Goal: Book appointment/travel/reservation

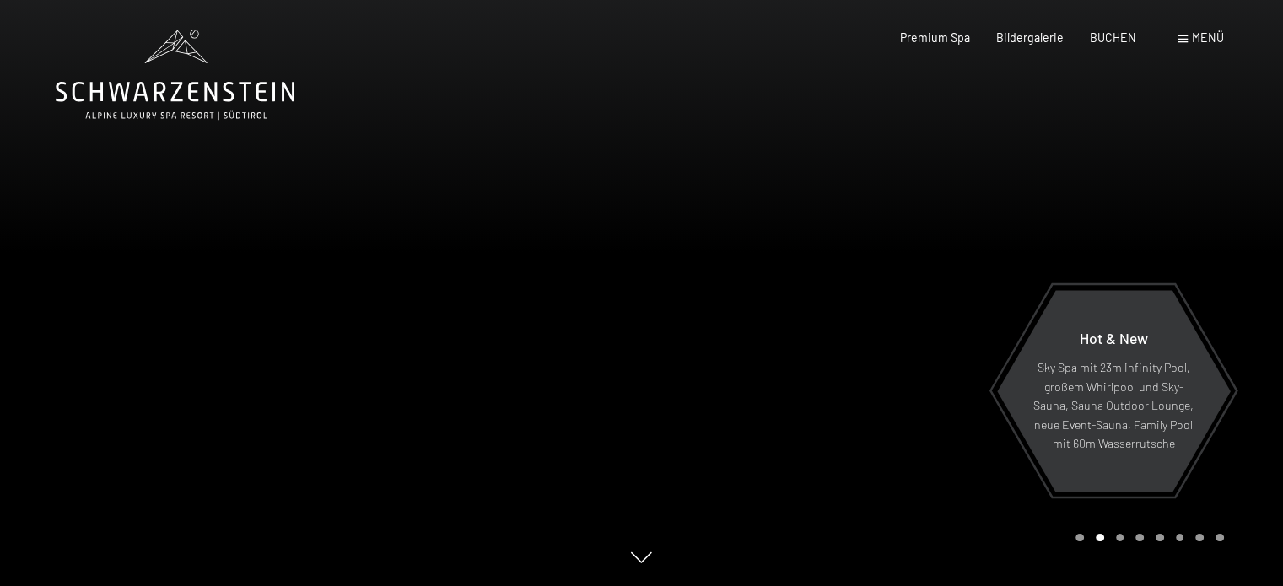
click at [158, 100] on icon at bounding box center [175, 75] width 239 height 90
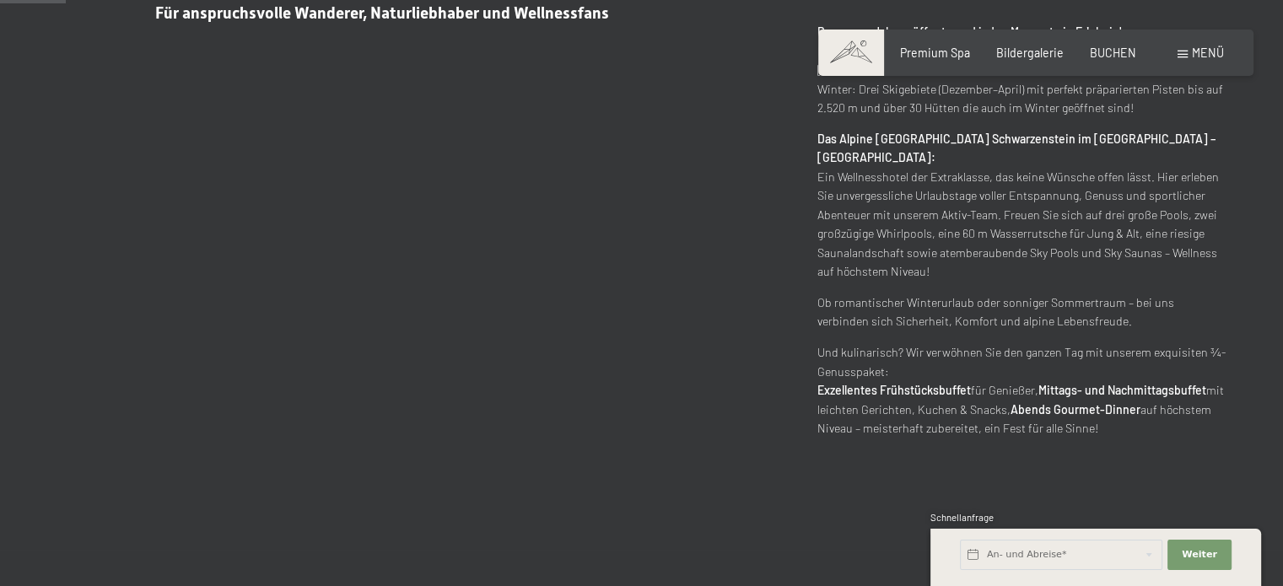
scroll to position [843, 0]
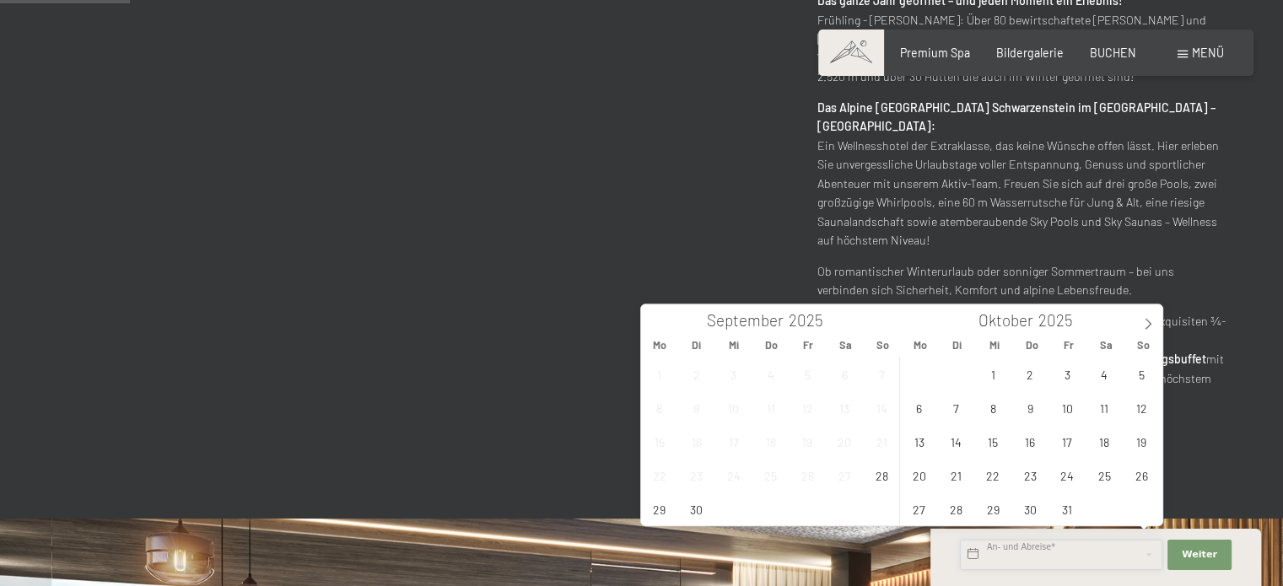
click at [1132, 559] on input "text" at bounding box center [1061, 555] width 202 height 30
click at [887, 476] on span "28" at bounding box center [881, 475] width 33 height 33
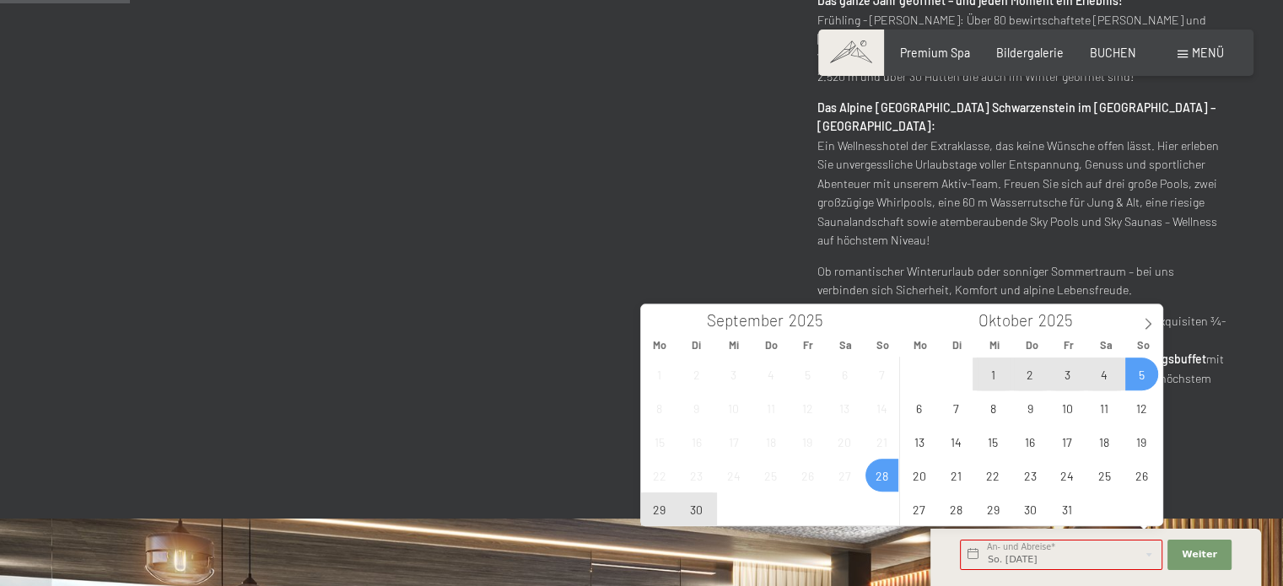
click at [1143, 380] on span "5" at bounding box center [1141, 374] width 33 height 33
type input "So. 28.09.2025 - So. 05.10.2025"
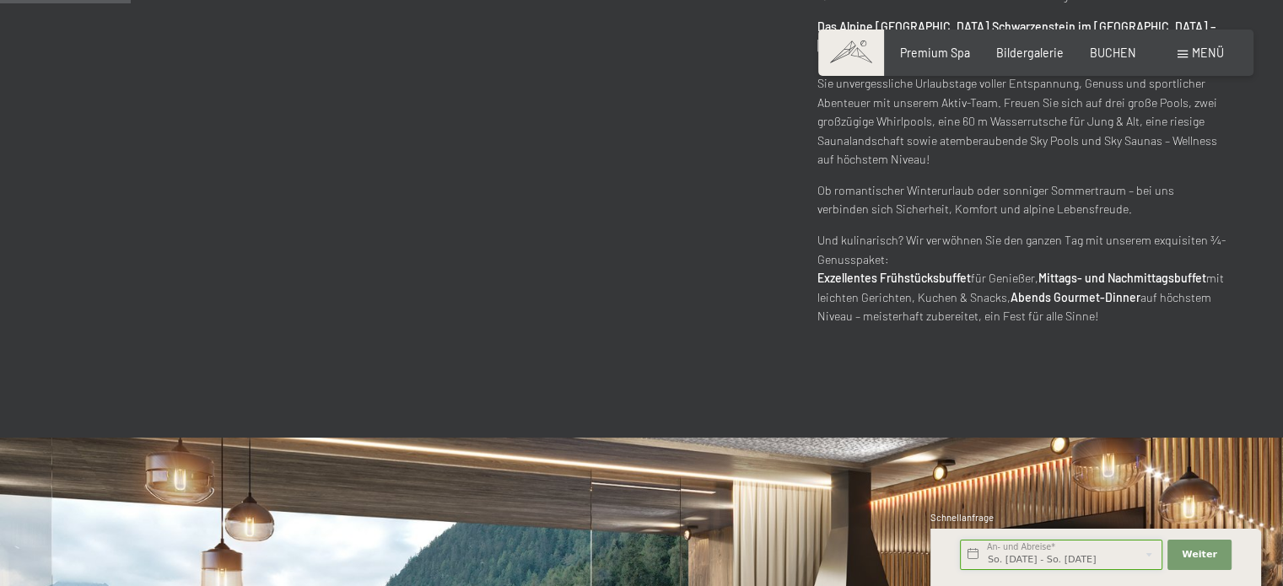
scroll to position [1181, 0]
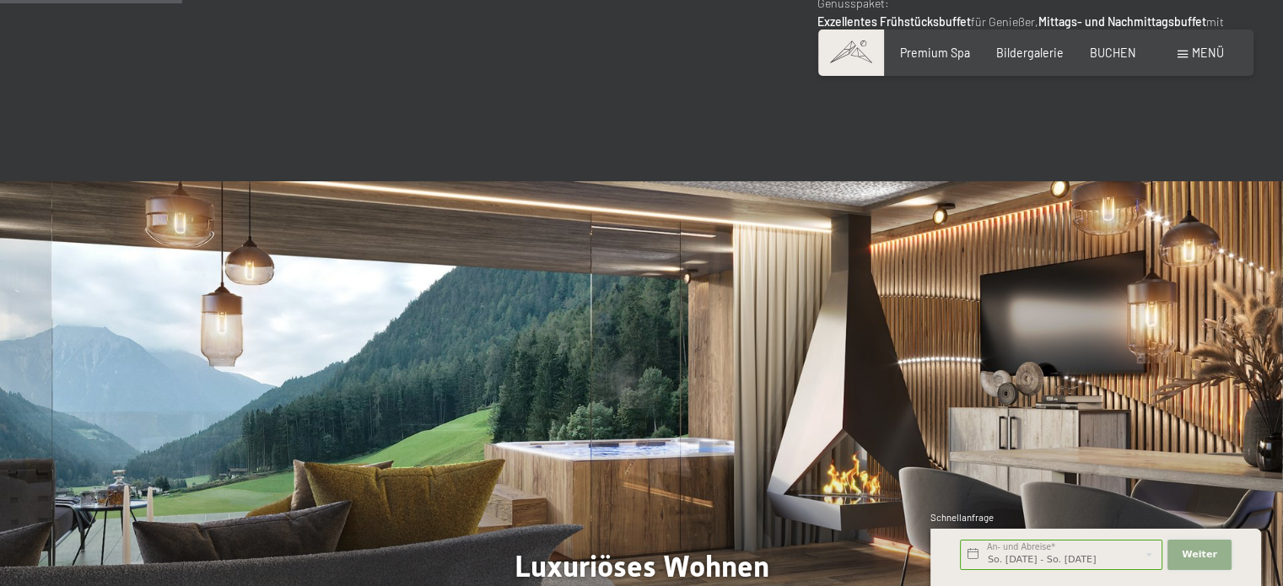
click at [1187, 559] on span "Weiter" at bounding box center [1198, 554] width 35 height 13
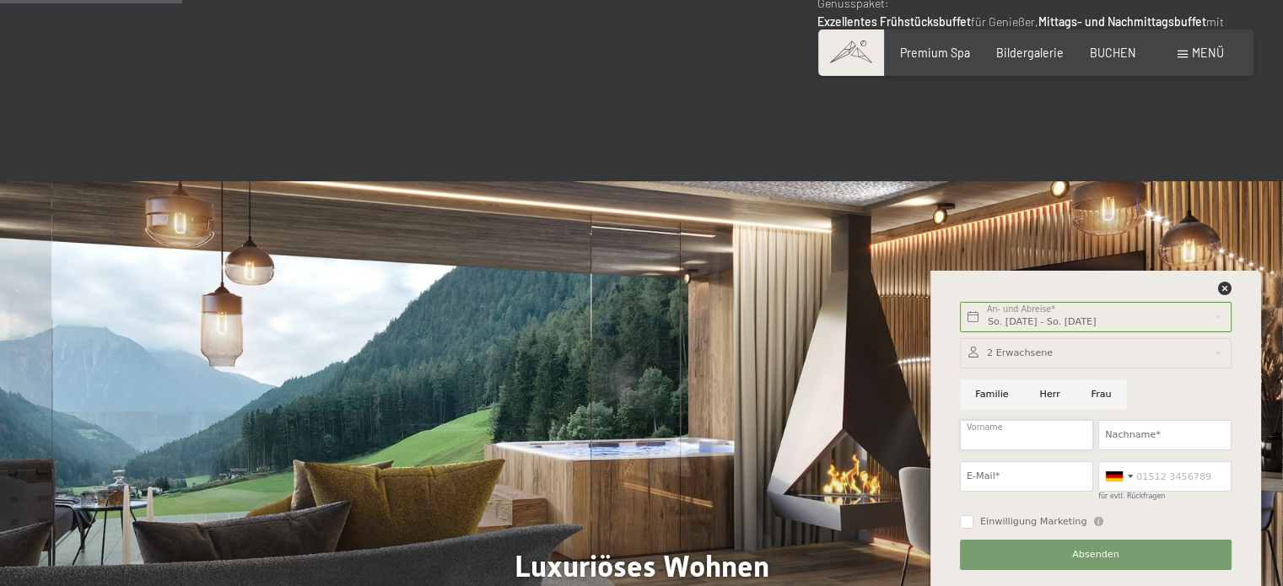
click at [1028, 434] on input "Vorname" at bounding box center [1026, 435] width 133 height 30
type input "Andreas"
type input "Pokorzynski"
type input "andreas3361@gmail.com"
type input "01608265237"
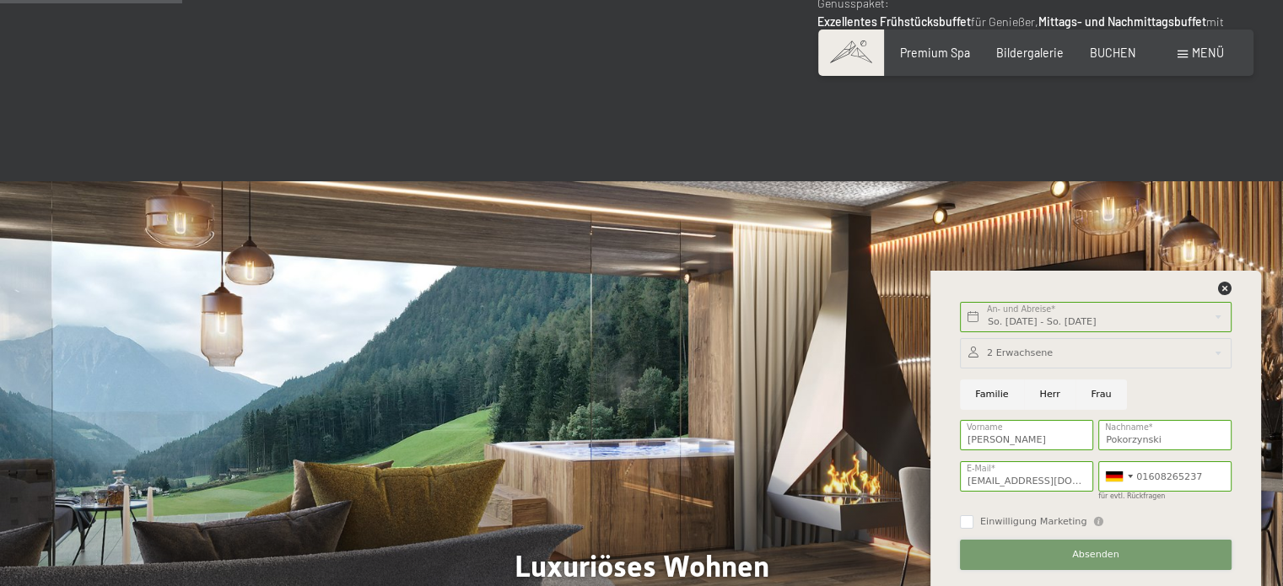
click at [1073, 556] on button "Absenden" at bounding box center [1096, 555] width 272 height 30
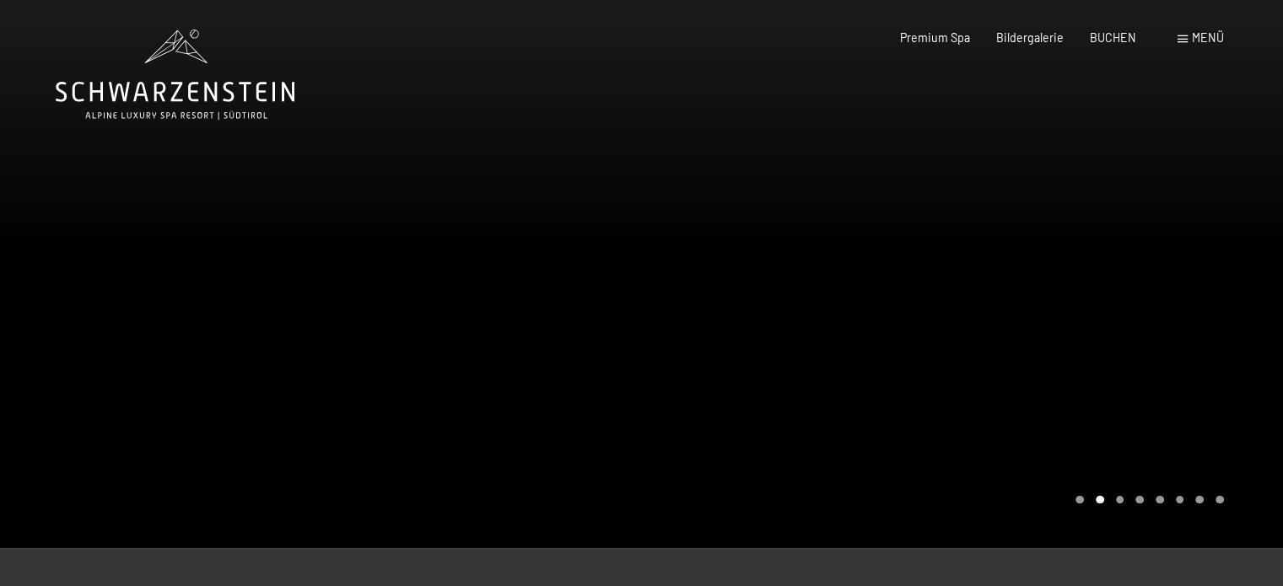
click at [1191, 40] on div "Menü" at bounding box center [1200, 38] width 46 height 17
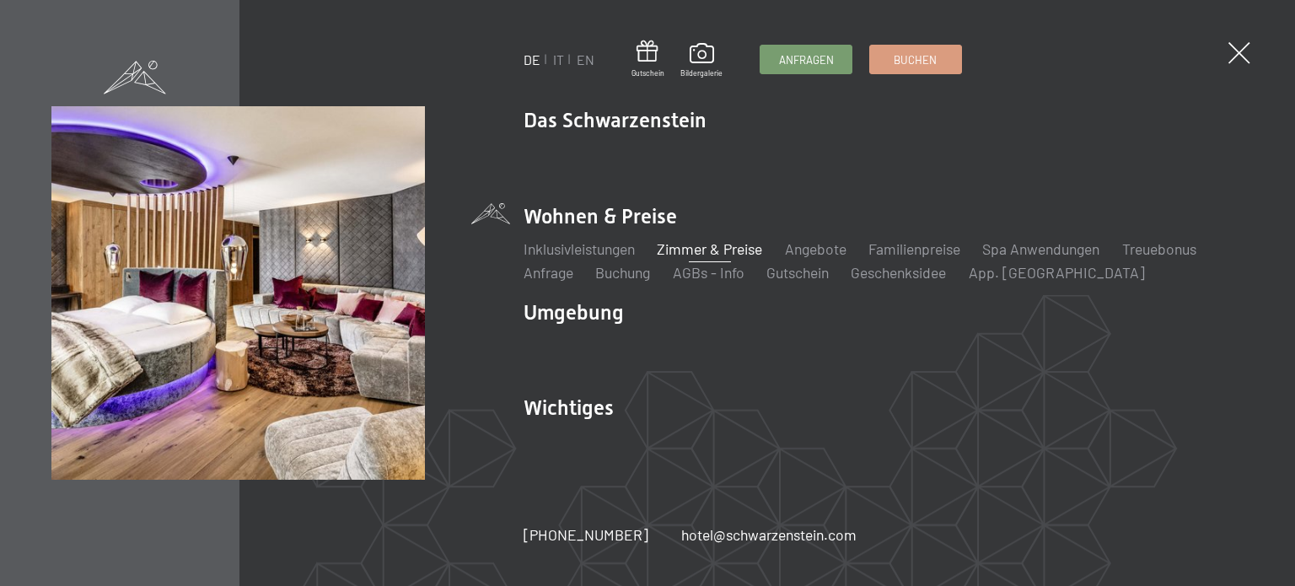
click at [756, 247] on link "Zimmer & Preise" at bounding box center [709, 248] width 105 height 19
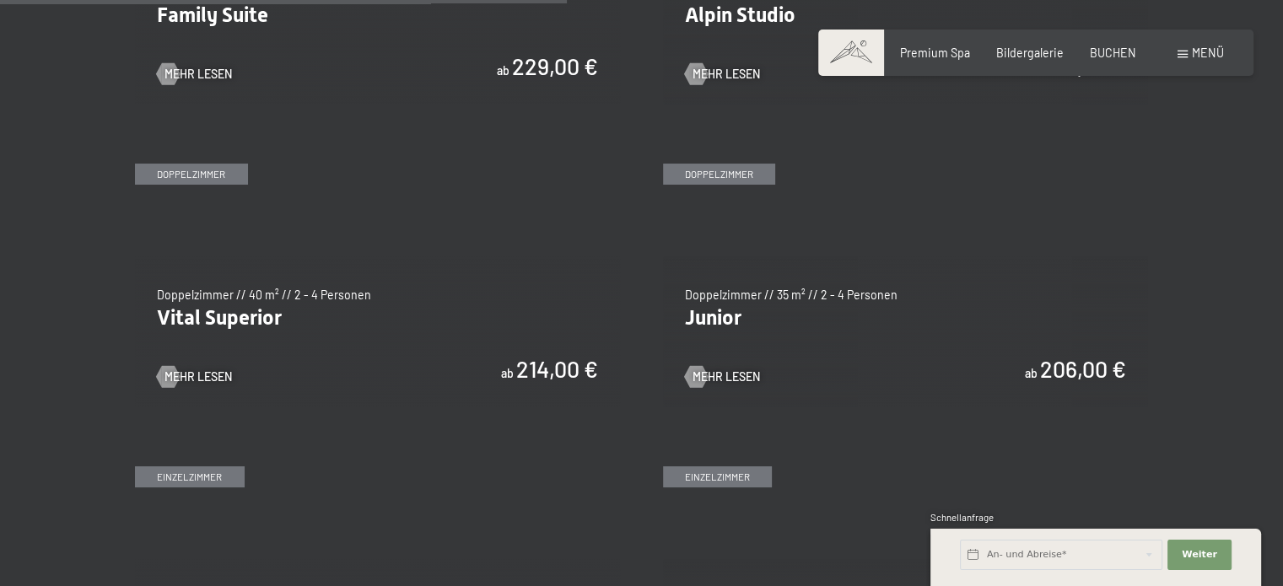
scroll to position [2024, 0]
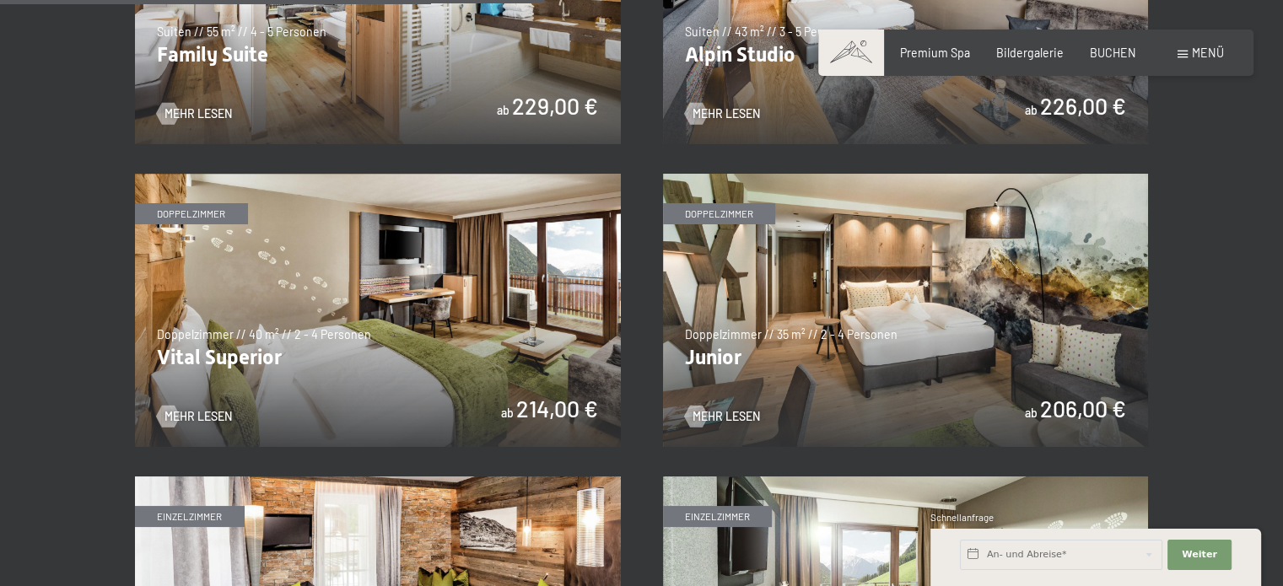
click at [427, 278] on img at bounding box center [378, 310] width 486 height 273
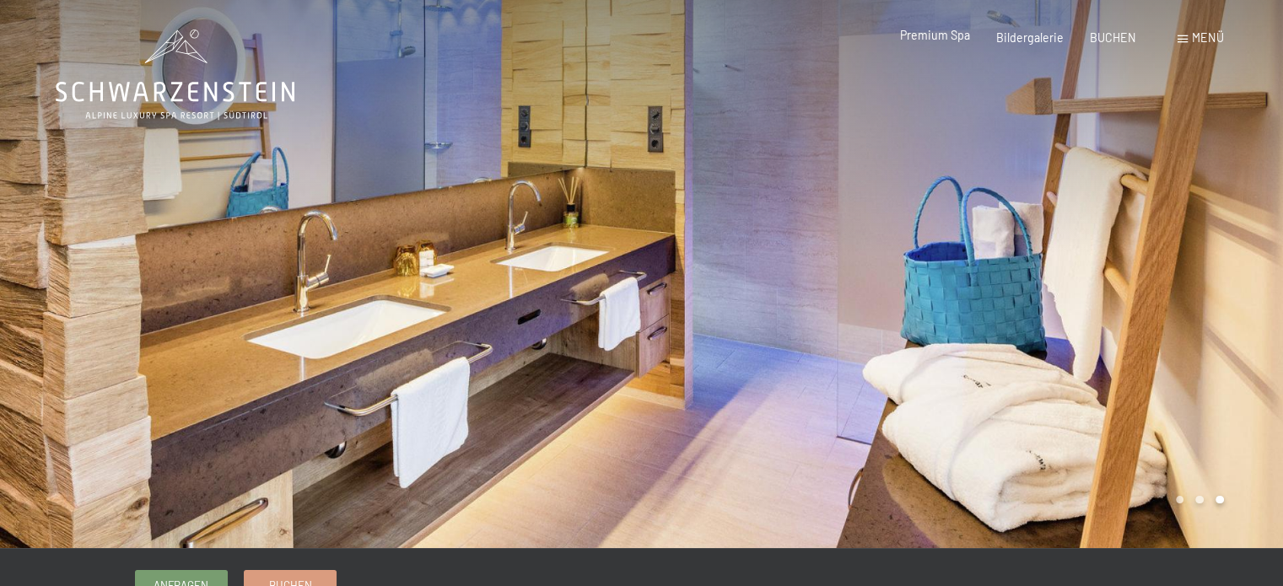
click at [947, 36] on span "Premium Spa" at bounding box center [935, 35] width 70 height 14
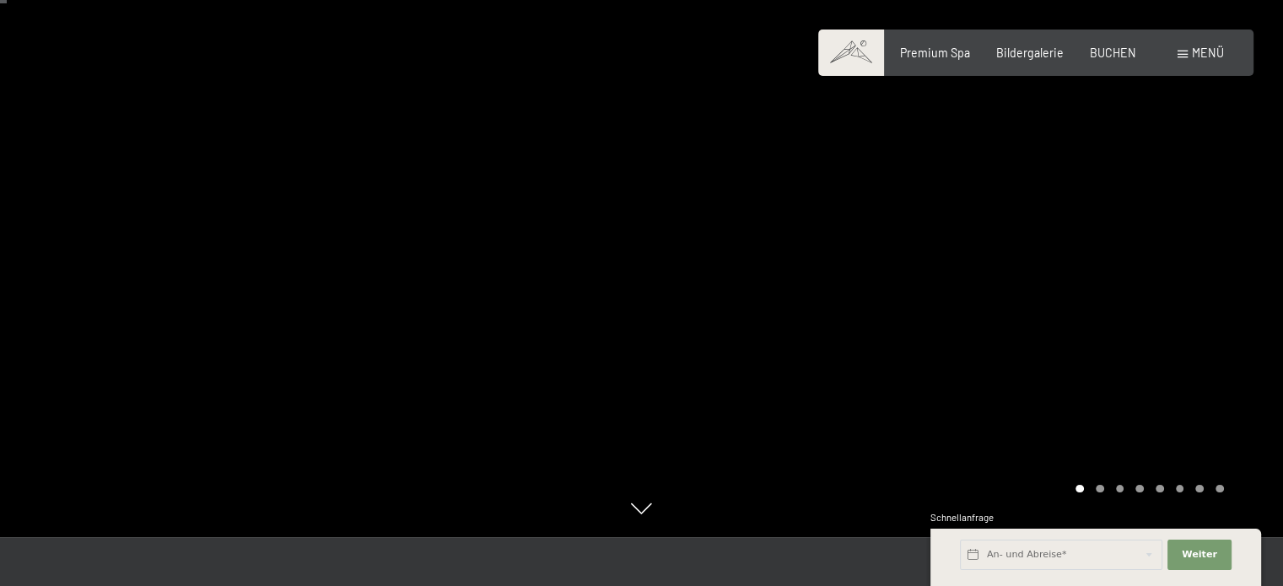
scroll to position [84, 0]
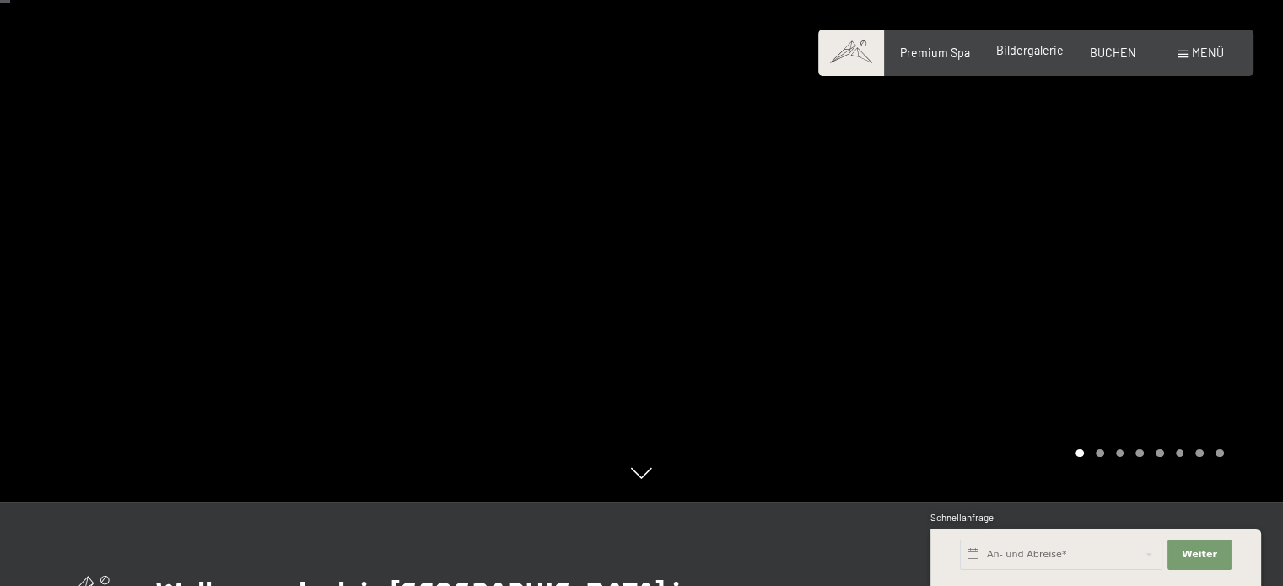
click at [1041, 50] on span "Bildergalerie" at bounding box center [1029, 50] width 67 height 14
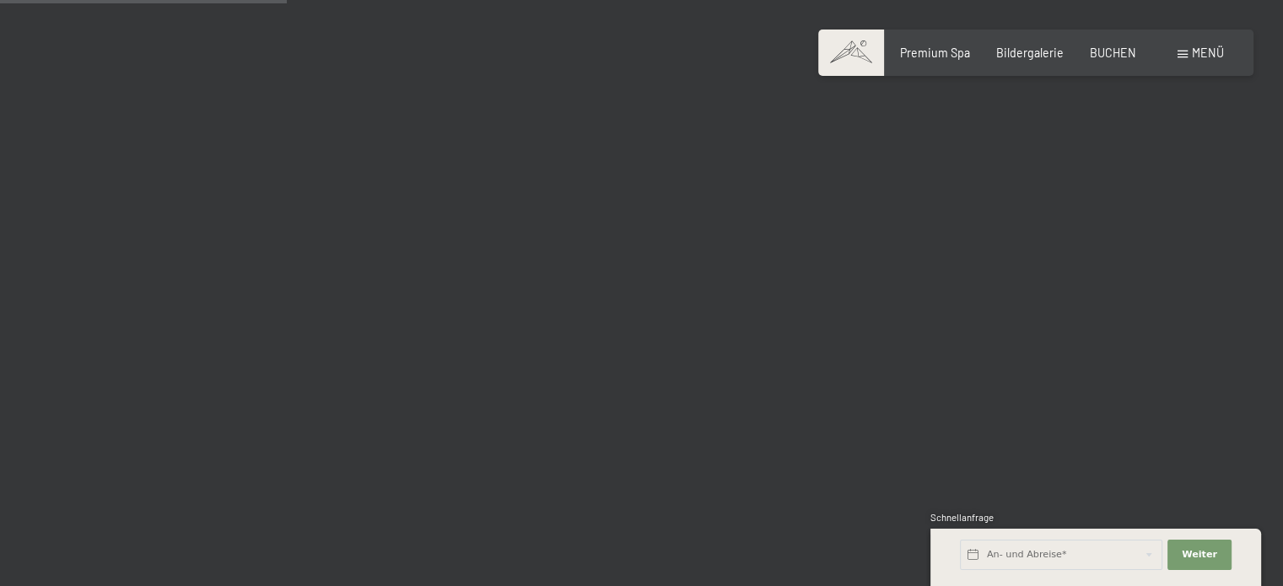
scroll to position [3963, 0]
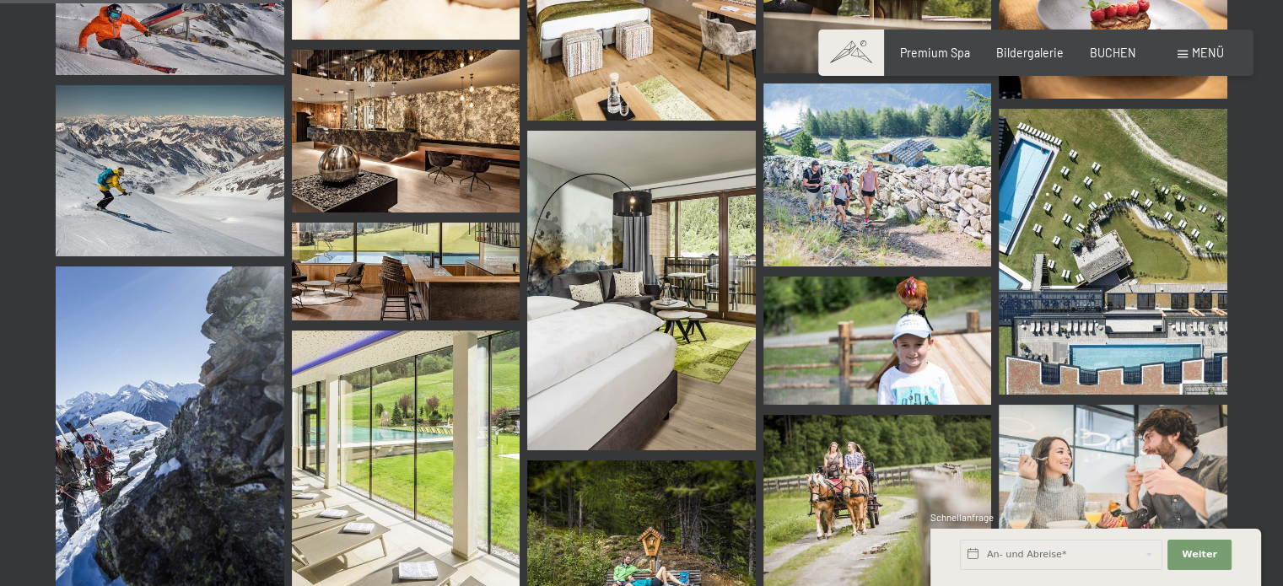
click at [1135, 229] on img at bounding box center [1112, 251] width 229 height 285
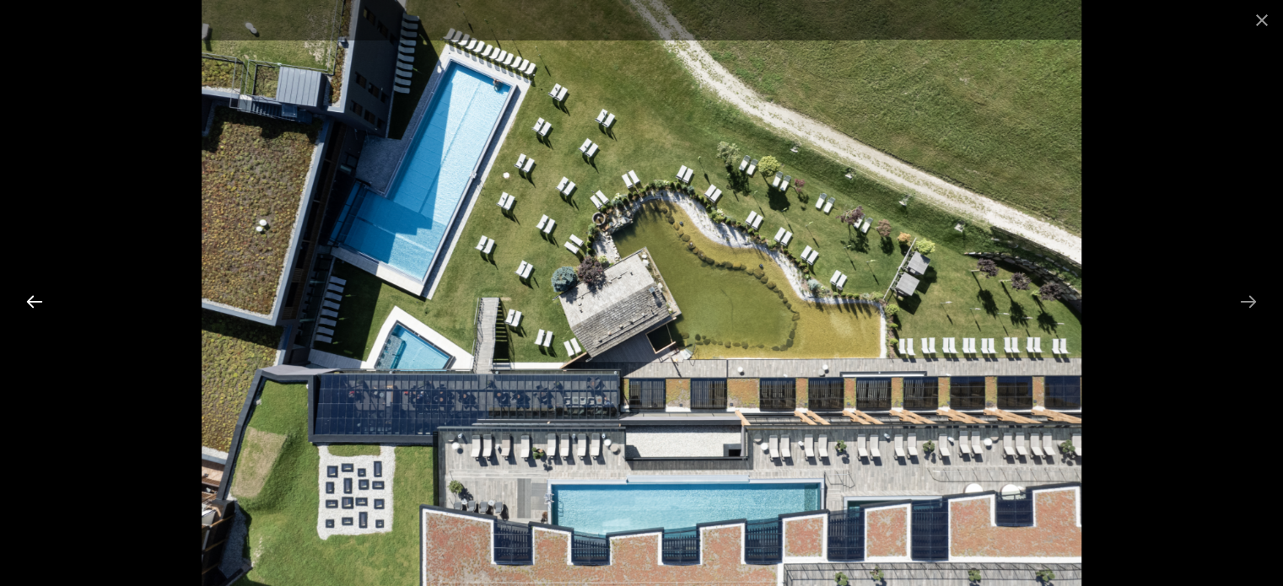
click at [44, 298] on button "Previous slide" at bounding box center [34, 301] width 35 height 33
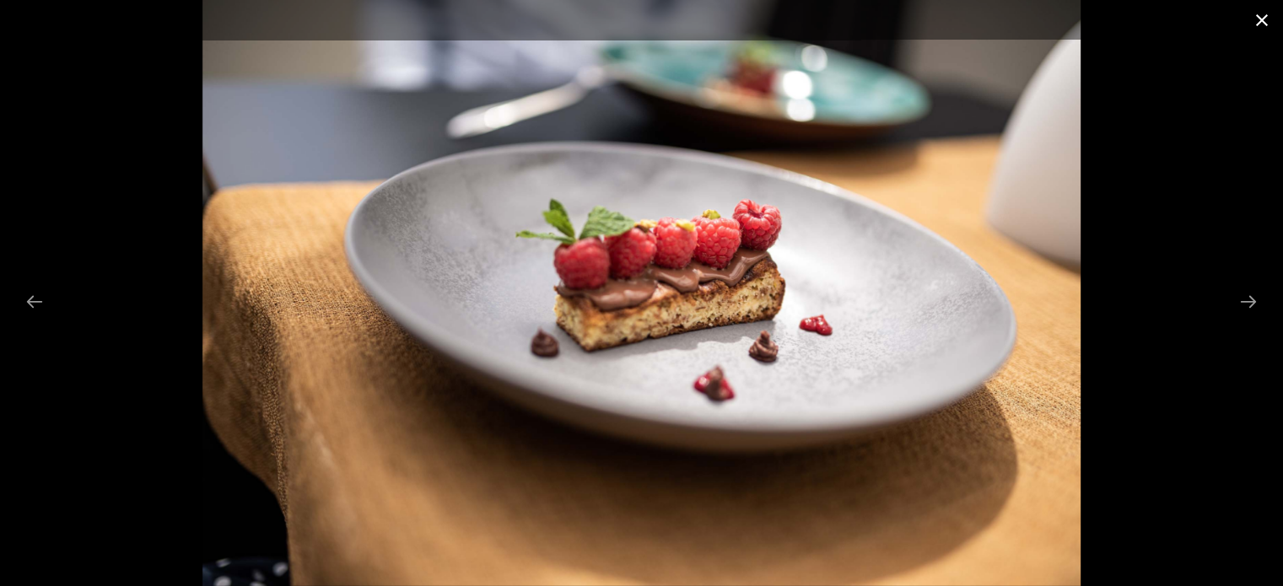
click at [1258, 22] on button "Close gallery" at bounding box center [1261, 20] width 42 height 40
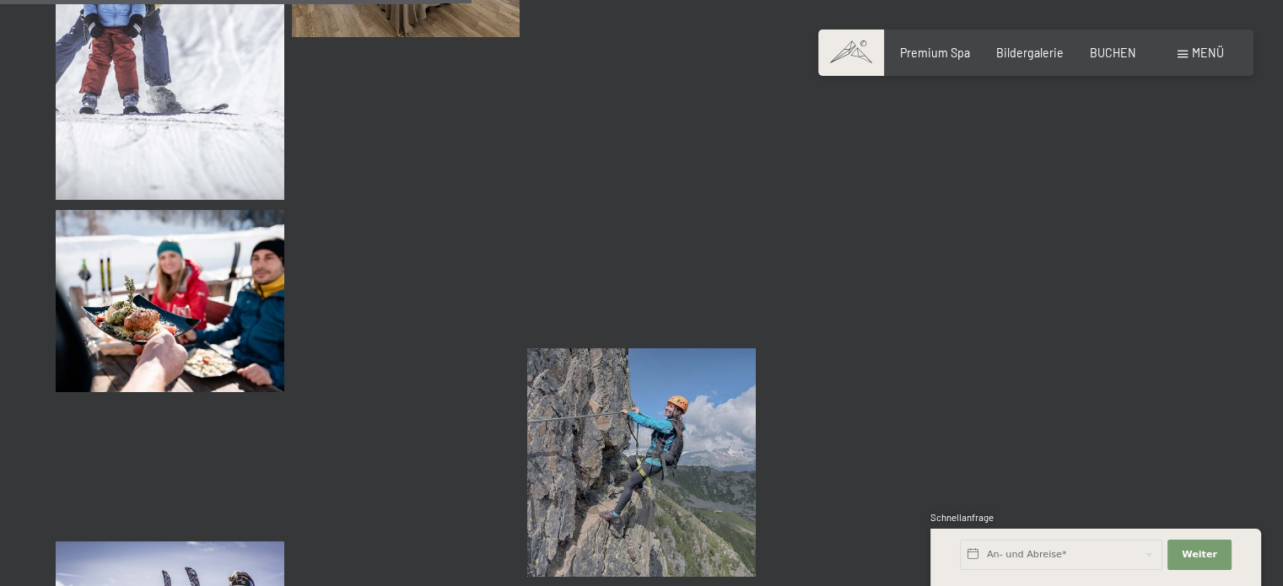
scroll to position [6662, 0]
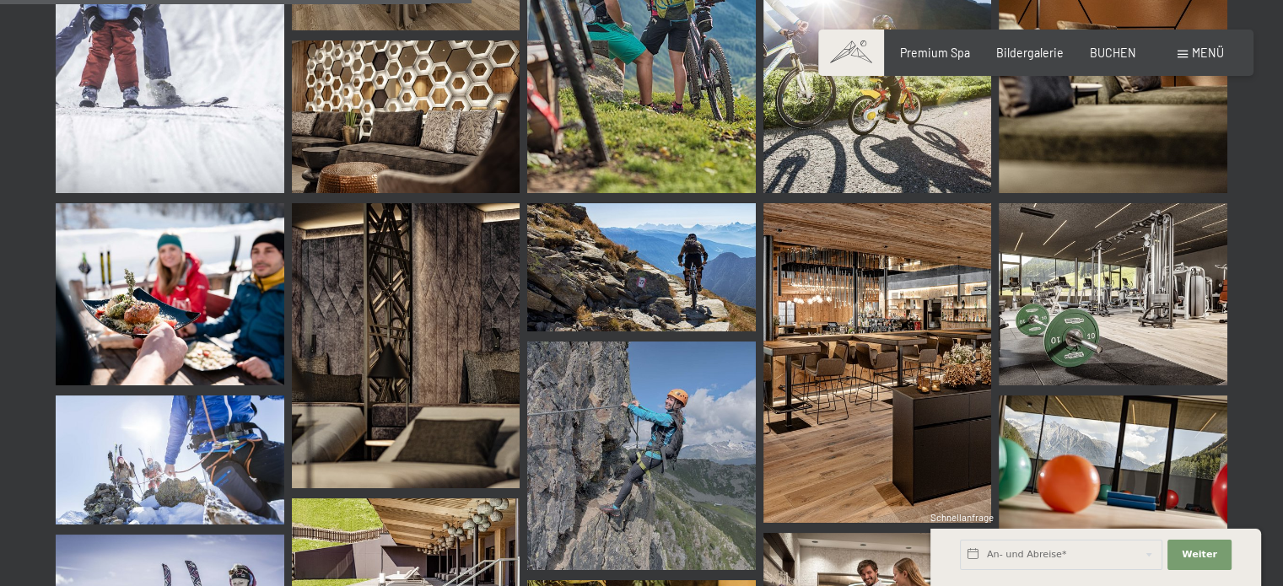
click at [1097, 203] on img at bounding box center [1112, 294] width 229 height 182
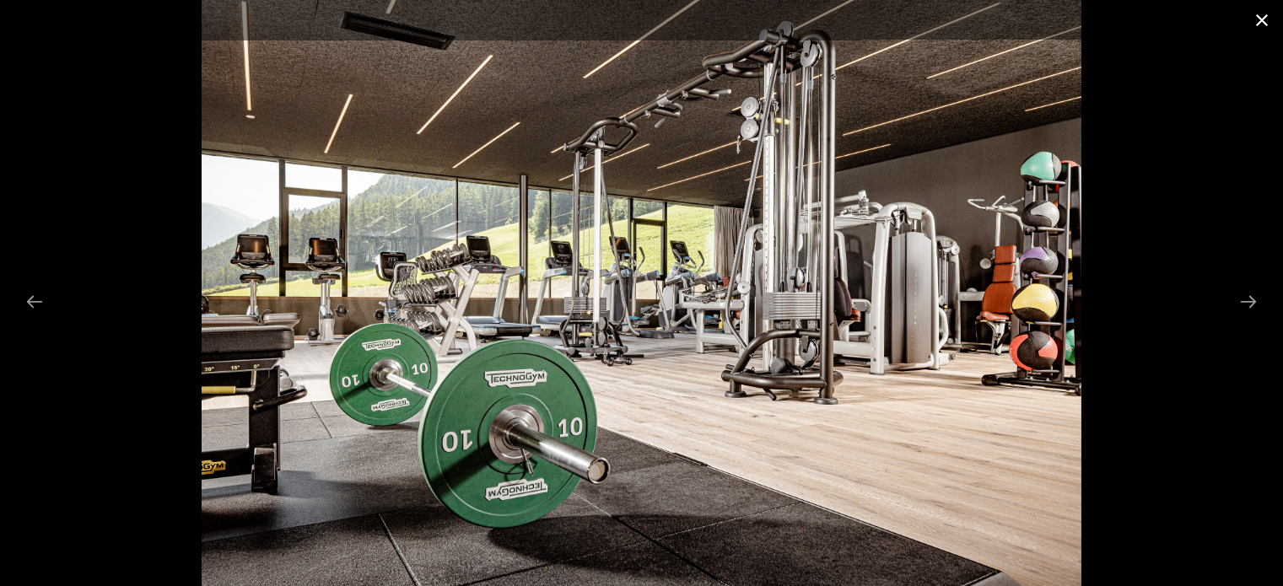
click at [1258, 22] on button "Close gallery" at bounding box center [1261, 20] width 42 height 40
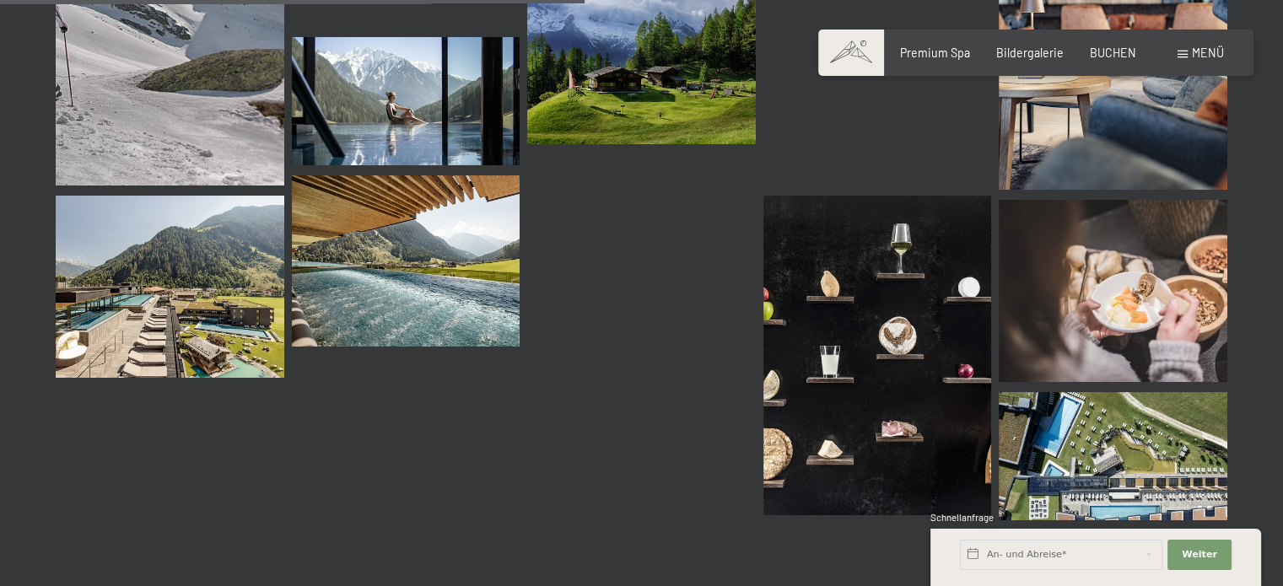
scroll to position [8264, 0]
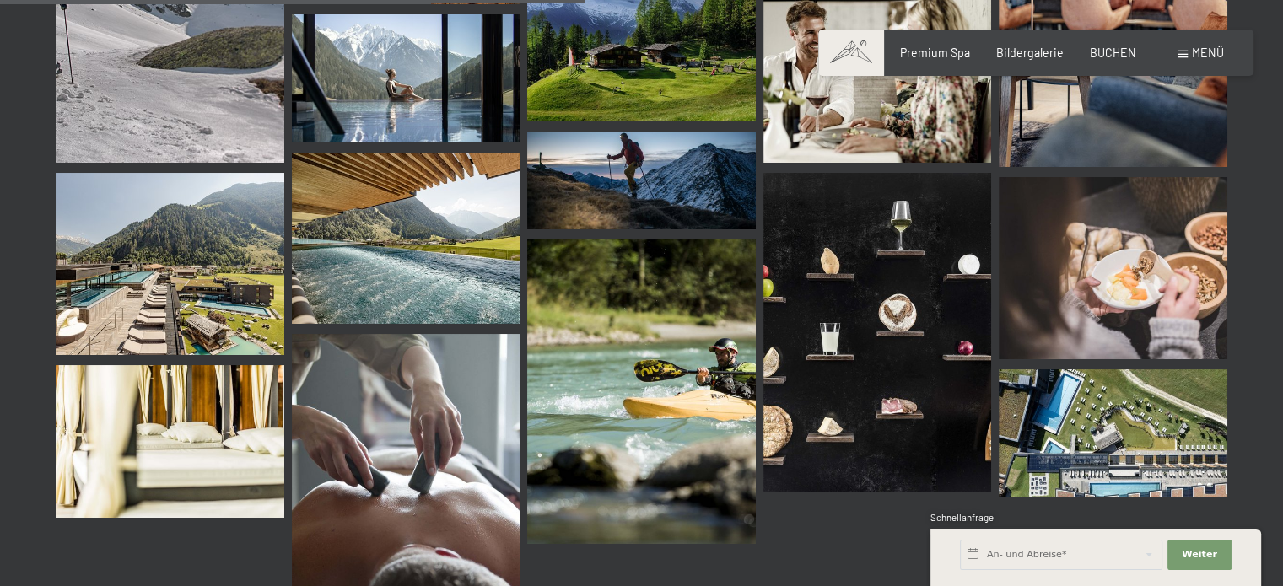
click at [145, 238] on img at bounding box center [170, 264] width 229 height 182
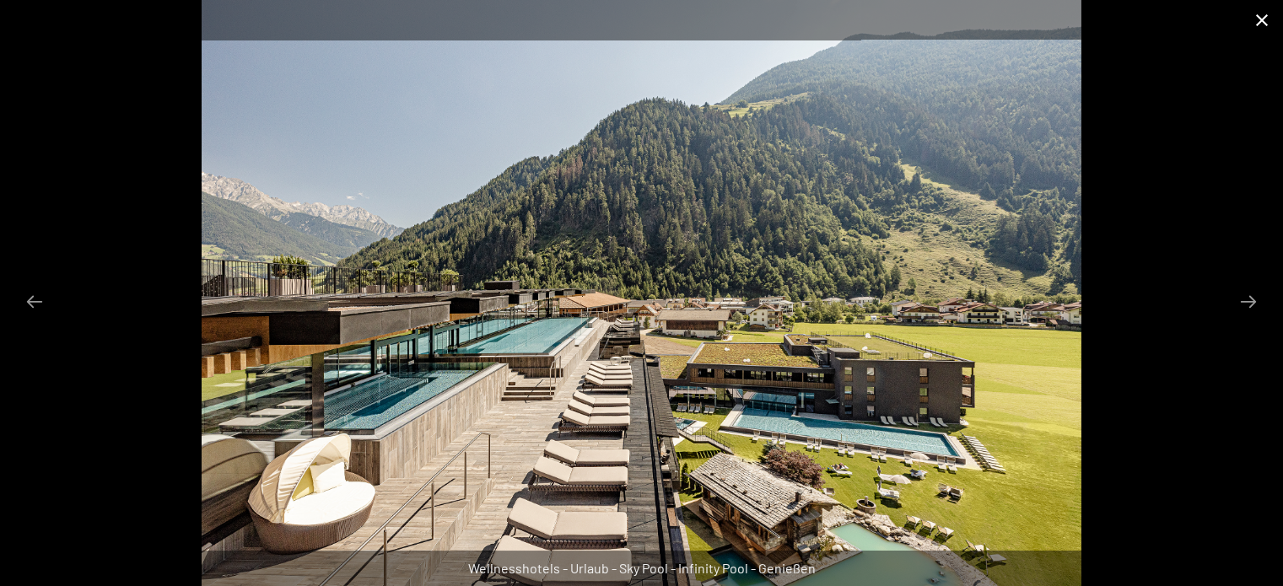
click at [1258, 20] on button "Close gallery" at bounding box center [1261, 20] width 42 height 40
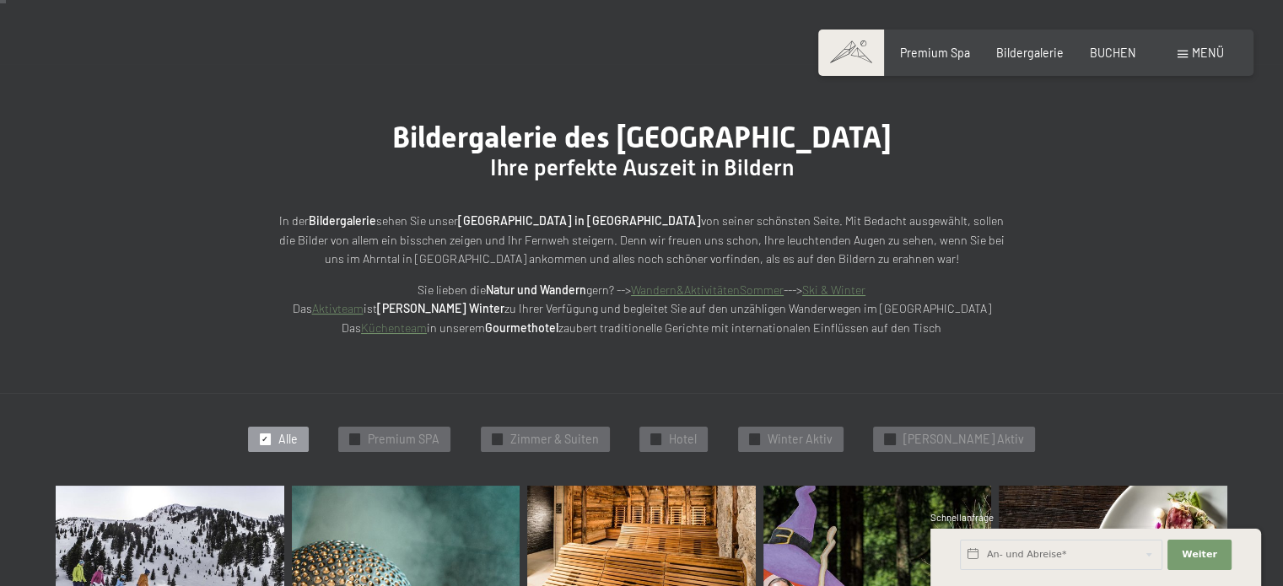
scroll to position [0, 0]
